Goal: Transaction & Acquisition: Purchase product/service

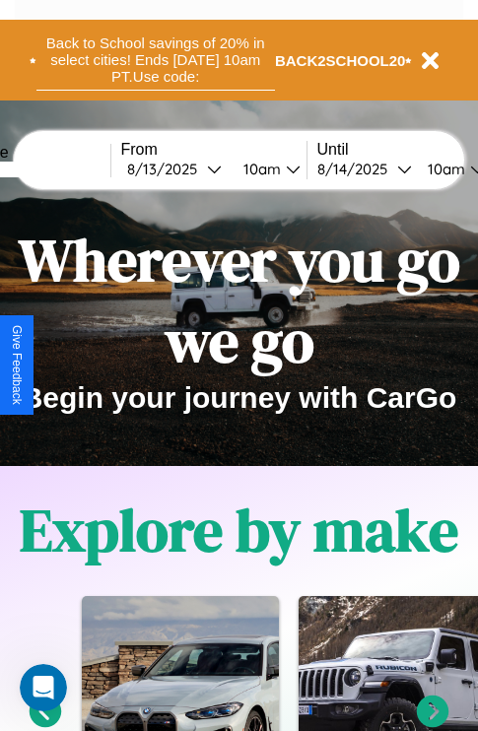
click at [155, 60] on button "Back to School savings of 20% in select cities! Ends [DATE] 10am PT. Use code:" at bounding box center [155, 60] width 239 height 61
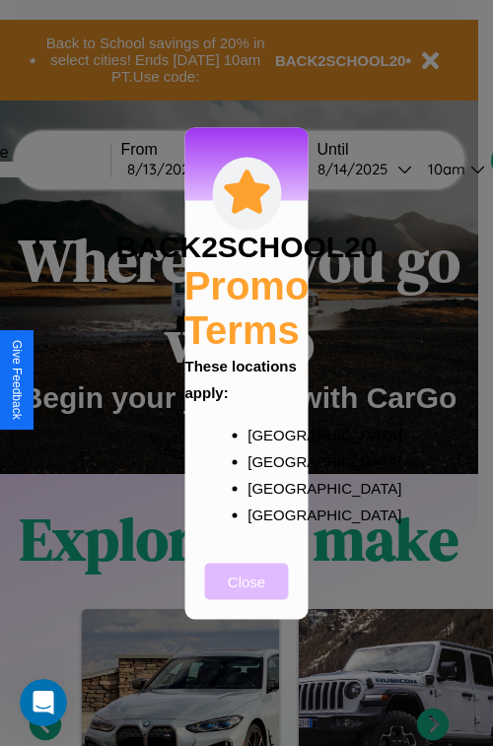
click at [246, 594] on button "Close" at bounding box center [247, 581] width 84 height 36
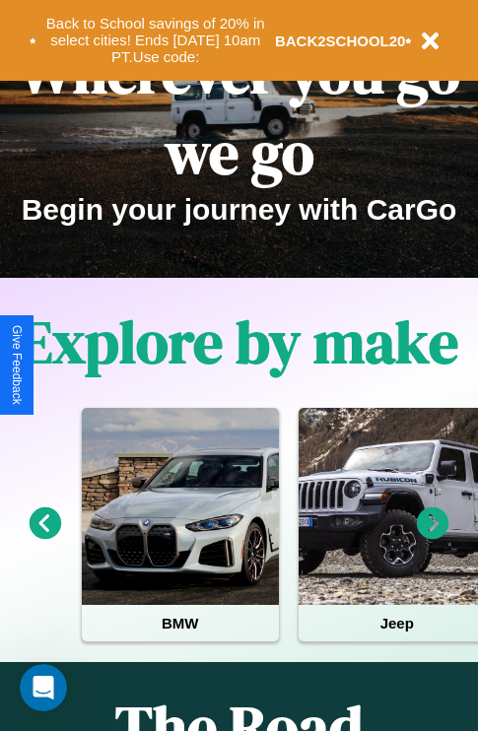
scroll to position [304, 0]
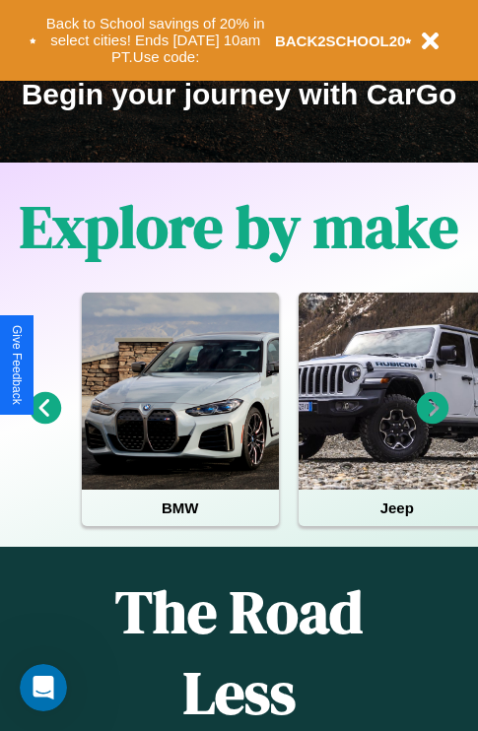
click at [44, 422] on icon at bounding box center [46, 408] width 33 height 33
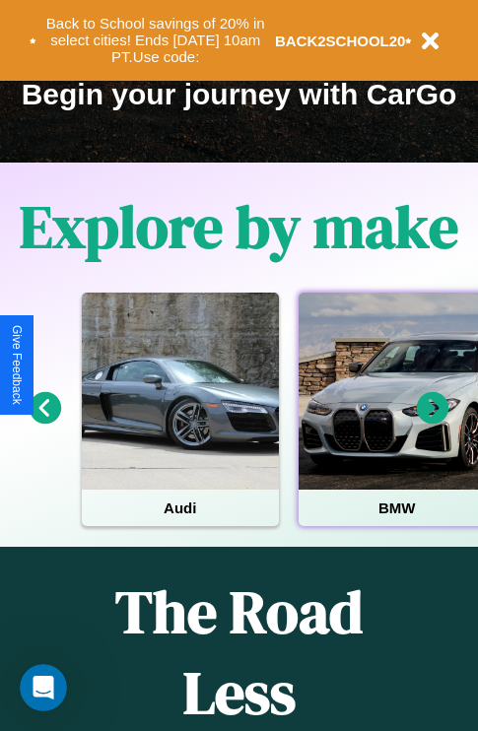
click at [395, 422] on div at bounding box center [397, 391] width 197 height 197
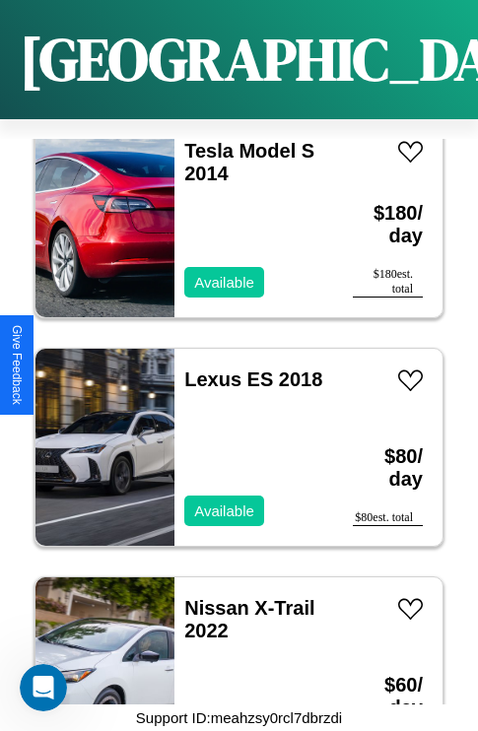
scroll to position [17914, 0]
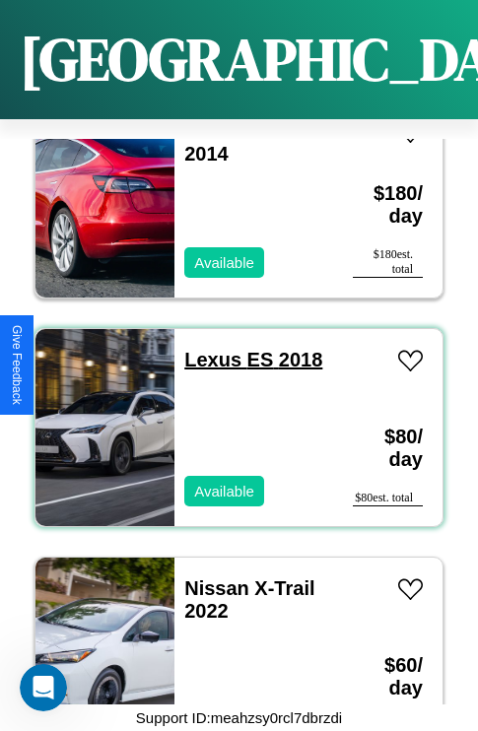
click at [207, 349] on link "Lexus ES 2018" at bounding box center [253, 360] width 138 height 22
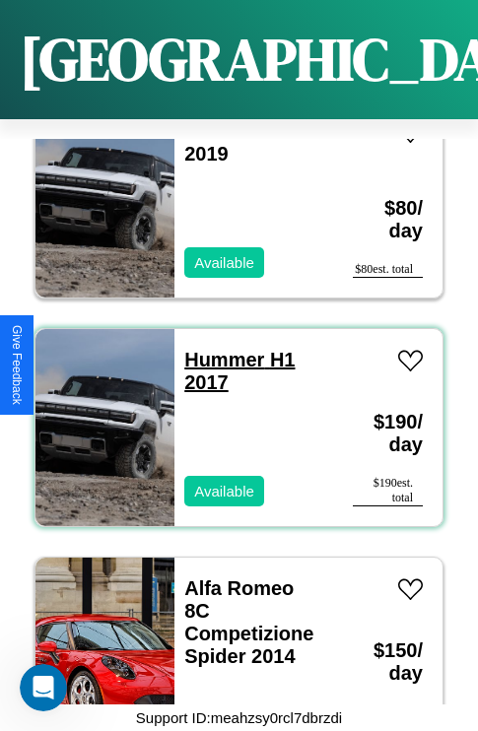
click at [218, 349] on link "Hummer H1 2017" at bounding box center [239, 371] width 110 height 44
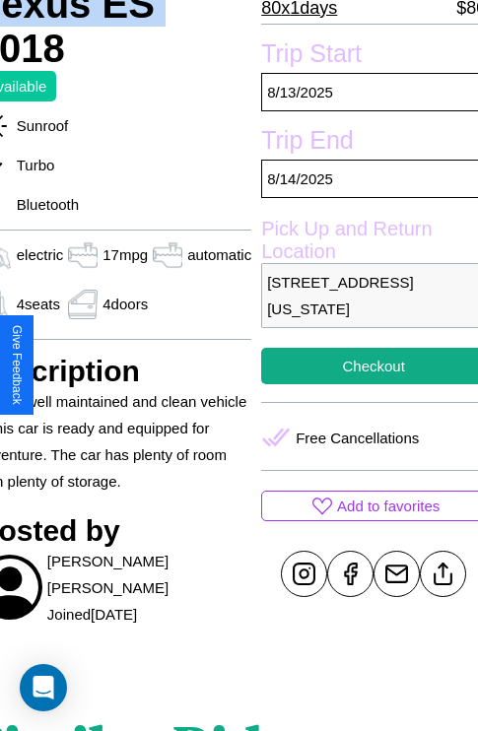
scroll to position [492, 95]
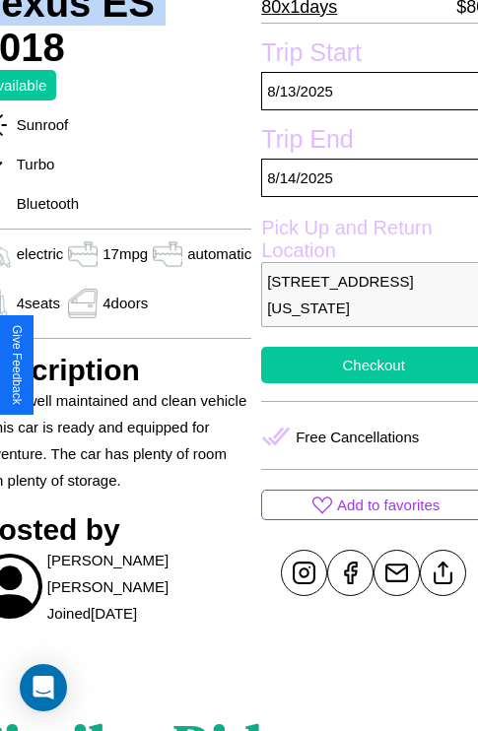
click at [365, 365] on button "Checkout" at bounding box center [373, 365] width 225 height 36
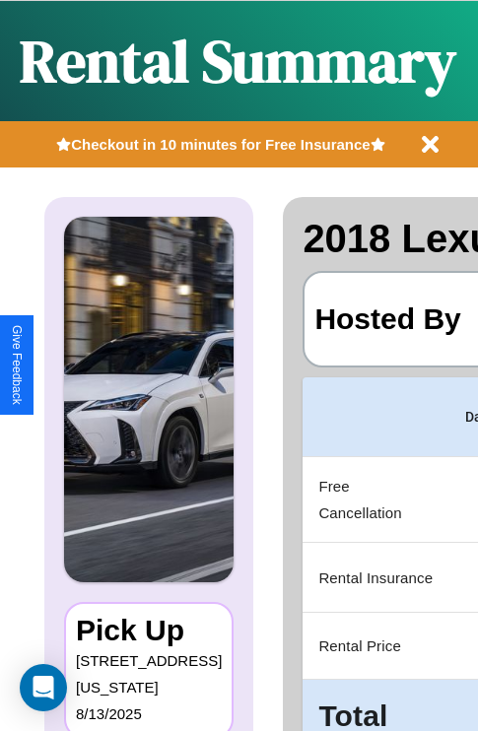
scroll to position [0, 373]
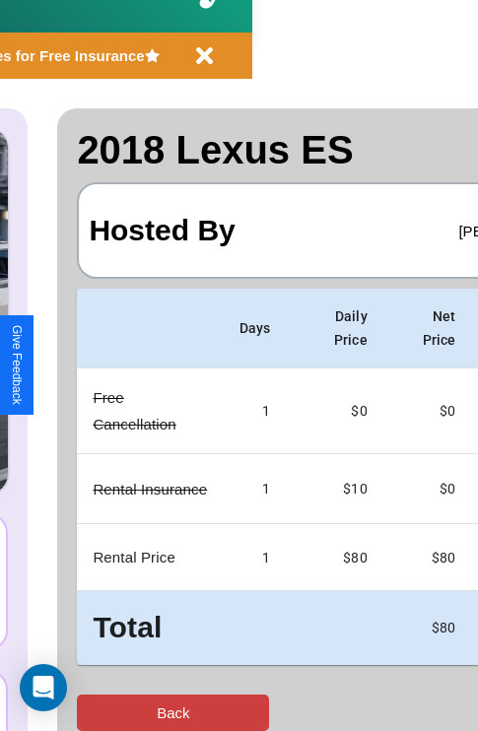
click at [96, 713] on button "Back" at bounding box center [173, 713] width 192 height 36
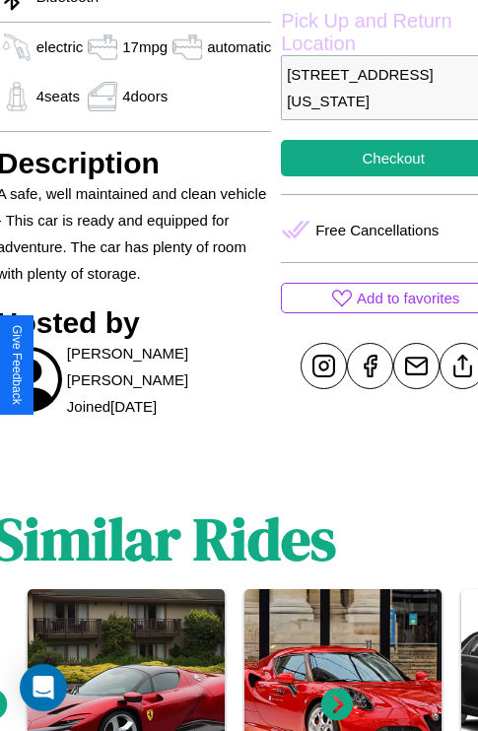
scroll to position [700, 75]
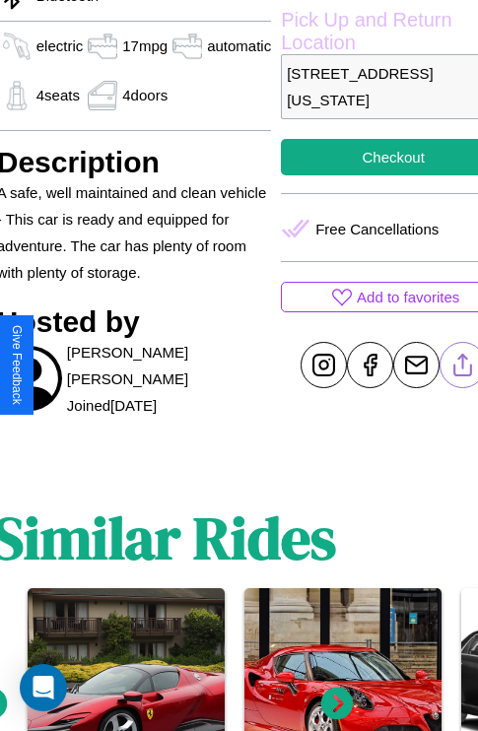
click at [463, 365] on line at bounding box center [463, 362] width 0 height 14
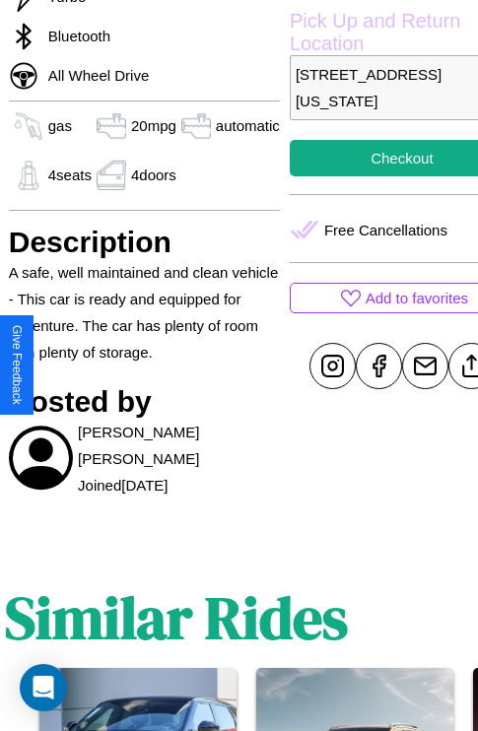
scroll to position [699, 63]
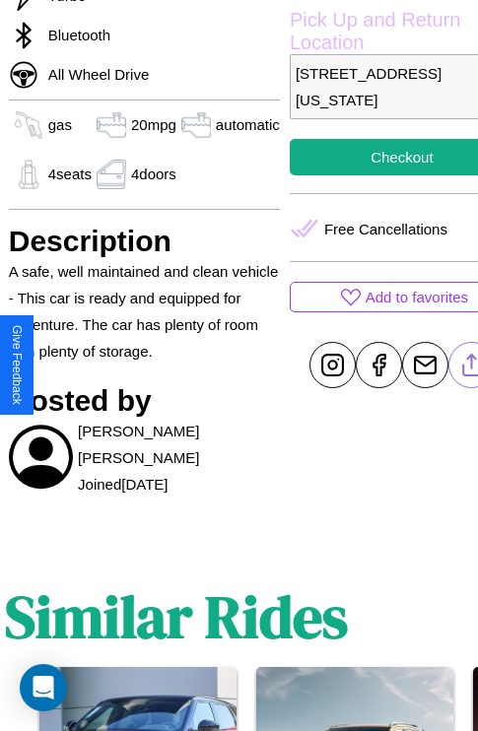
click at [471, 365] on line at bounding box center [471, 362] width 0 height 14
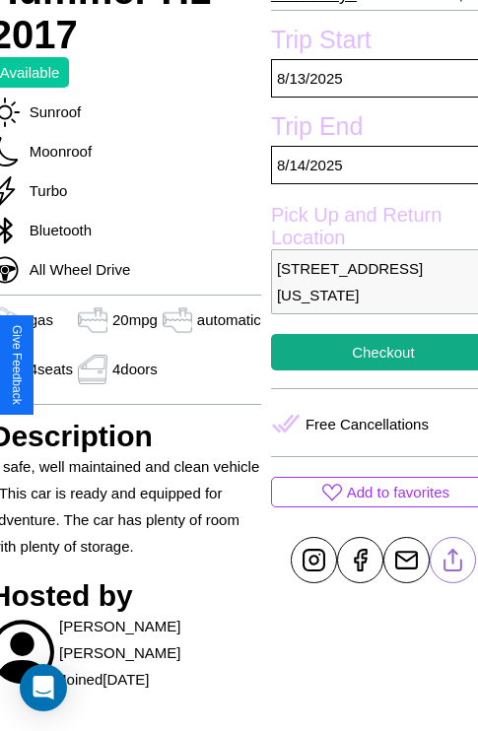
scroll to position [491, 83]
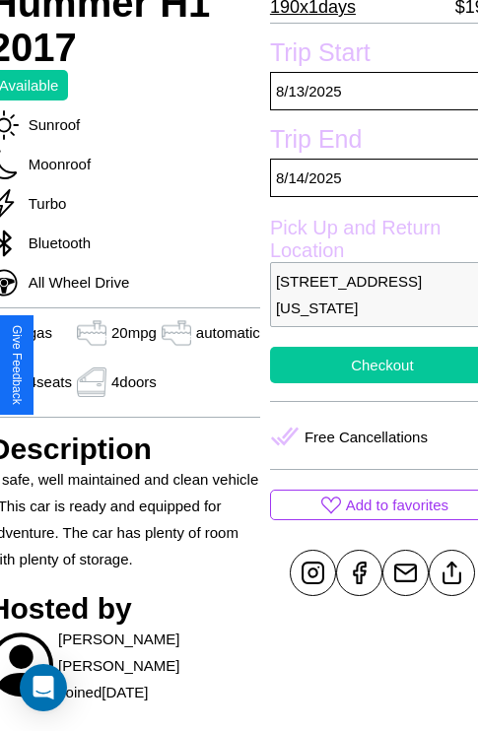
click at [366, 365] on button "Checkout" at bounding box center [382, 365] width 225 height 36
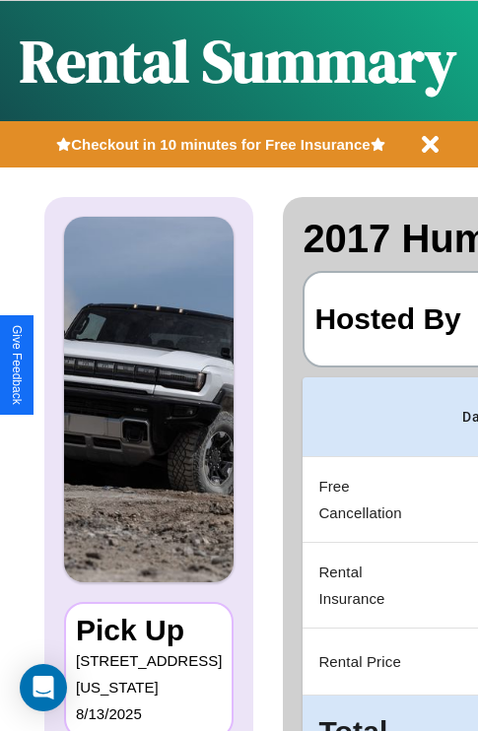
scroll to position [104, 379]
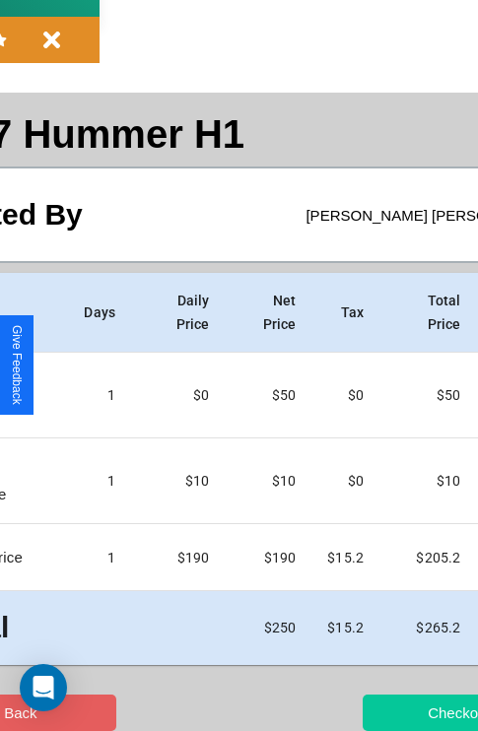
click at [382, 713] on button "Checkout" at bounding box center [459, 713] width 192 height 36
